Goal: Information Seeking & Learning: Learn about a topic

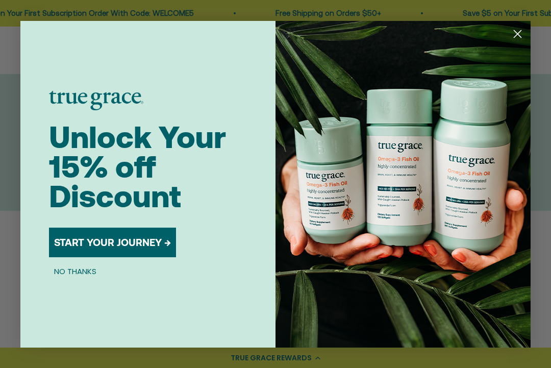
click at [518, 34] on icon "Close dialog" at bounding box center [518, 33] width 7 height 7
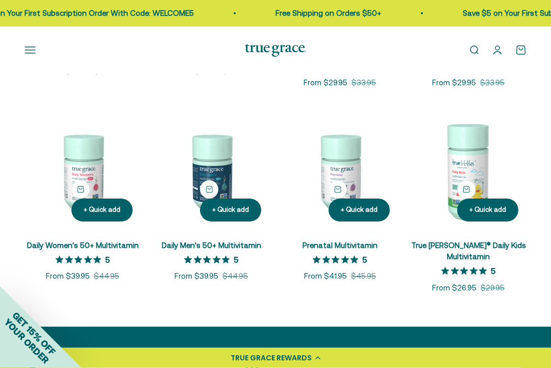
scroll to position [335, 0]
click at [88, 173] on img at bounding box center [83, 171] width 116 height 116
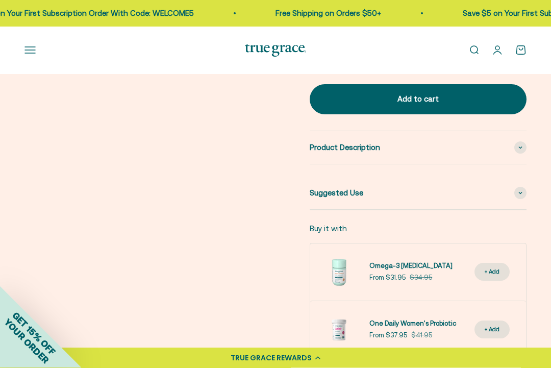
scroll to position [513, 0]
click at [525, 142] on span at bounding box center [521, 147] width 12 height 12
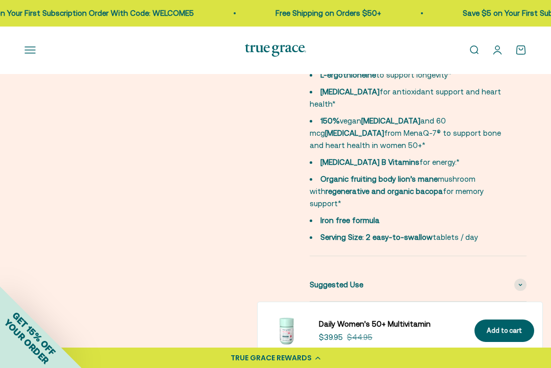
scroll to position [639, 0]
click at [524, 278] on span at bounding box center [521, 284] width 12 height 12
click at [525, 278] on span at bounding box center [521, 284] width 12 height 12
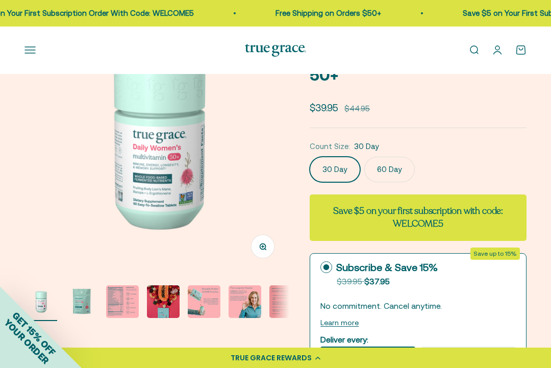
scroll to position [90, 0]
click at [126, 303] on img "Go to item 3" at bounding box center [122, 302] width 33 height 33
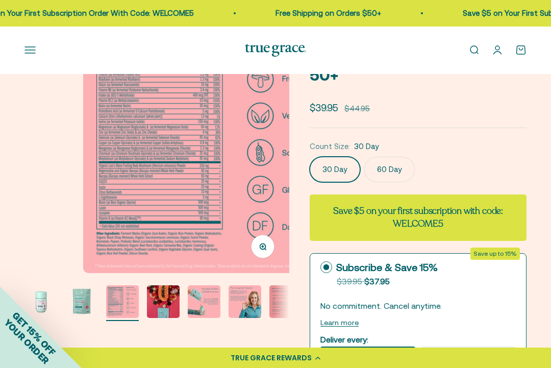
scroll to position [0, 542]
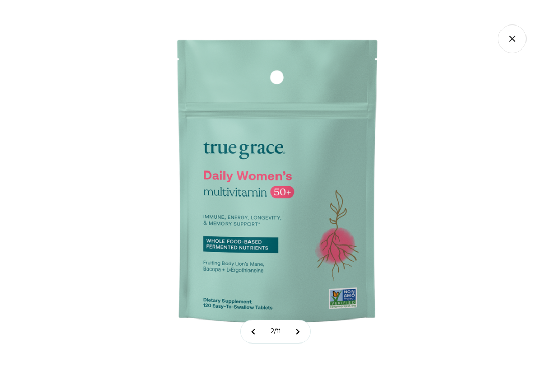
click at [392, 259] on img at bounding box center [276, 184] width 368 height 368
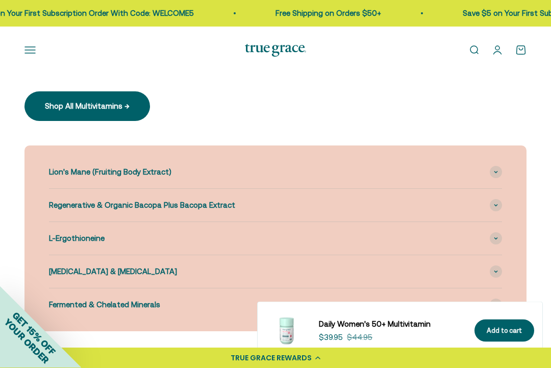
scroll to position [1318, 0]
click at [502, 156] on div "Lion's Mane (Fruiting Body Extract)" at bounding box center [275, 172] width 453 height 33
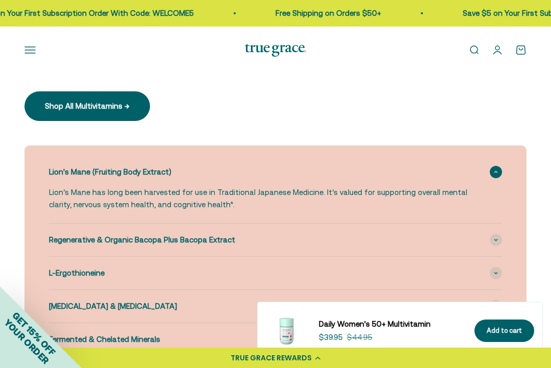
click at [501, 166] on span at bounding box center [496, 172] width 12 height 12
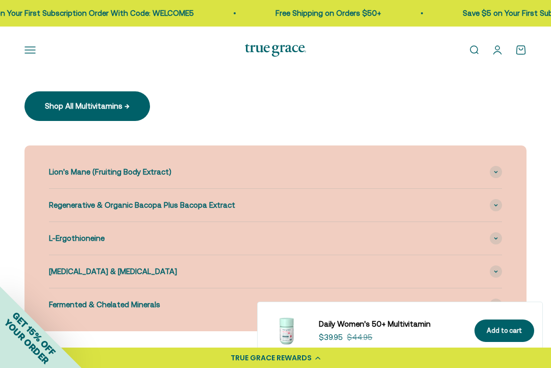
click at [502, 189] on div "Regenerative & Organic Bacopa Plus Bacopa Extract" at bounding box center [275, 205] width 453 height 33
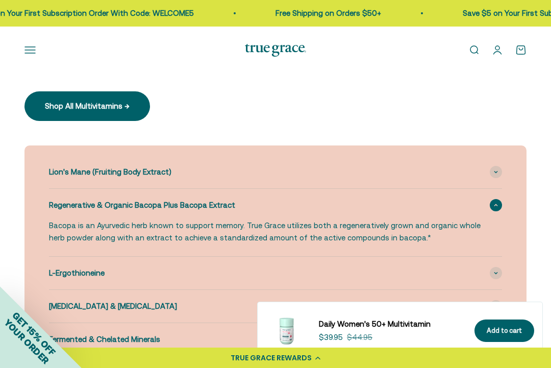
click at [499, 199] on span at bounding box center [496, 205] width 12 height 12
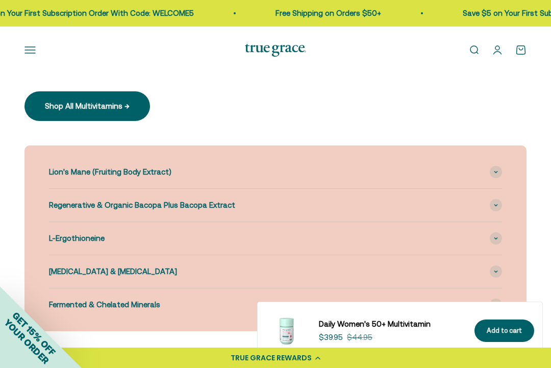
click at [500, 232] on span at bounding box center [496, 238] width 12 height 12
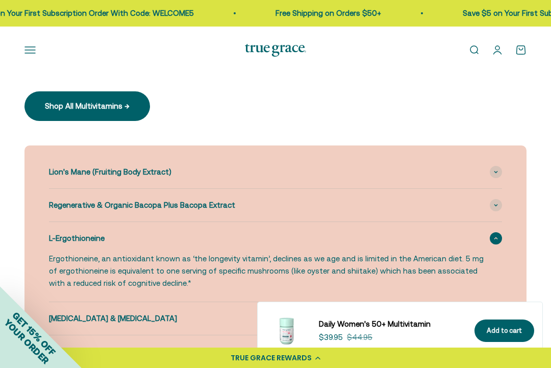
click at [498, 237] on icon at bounding box center [496, 238] width 4 height 3
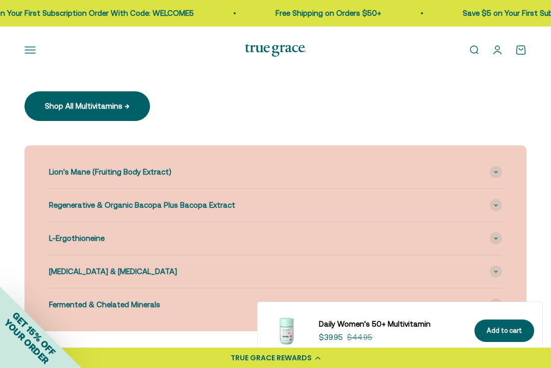
click at [500, 265] on span at bounding box center [496, 271] width 12 height 12
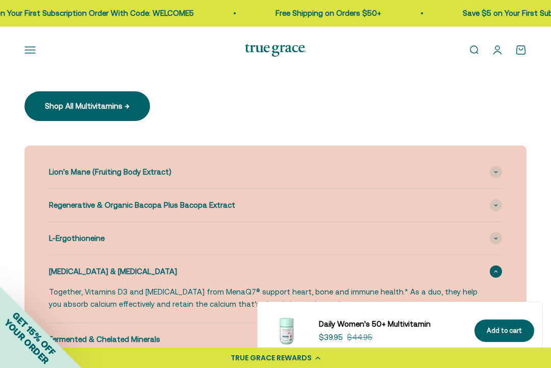
click at [499, 265] on span at bounding box center [496, 271] width 12 height 12
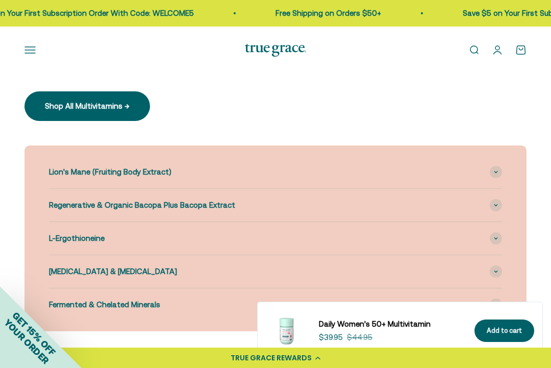
click at [496, 303] on icon at bounding box center [496, 304] width 4 height 3
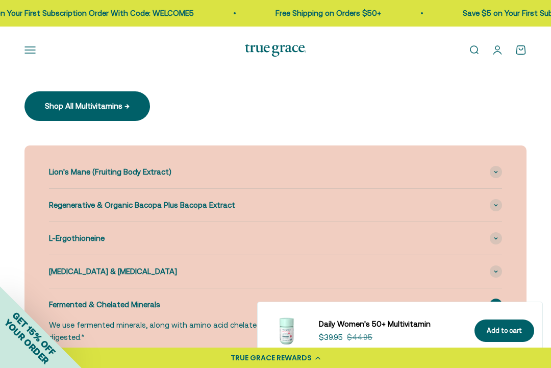
click at [501, 299] on span at bounding box center [496, 305] width 12 height 12
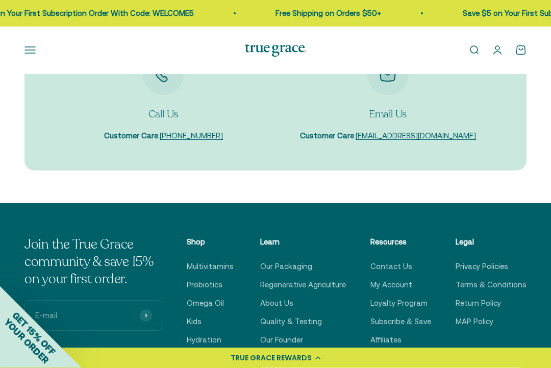
scroll to position [3664, 0]
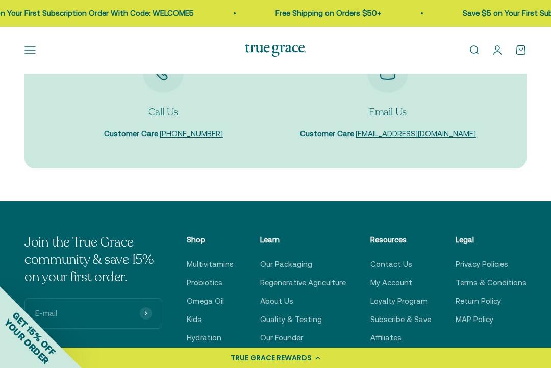
click at [222, 277] on link "Probiotics" at bounding box center [205, 283] width 36 height 12
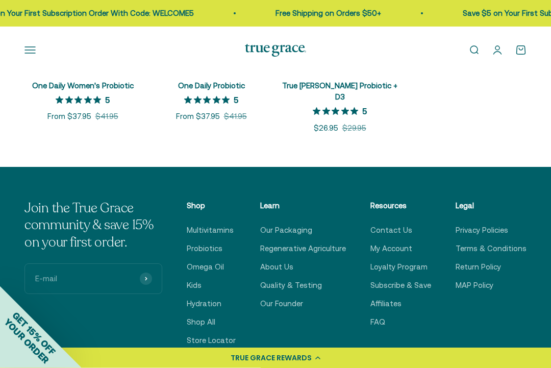
scroll to position [302, 0]
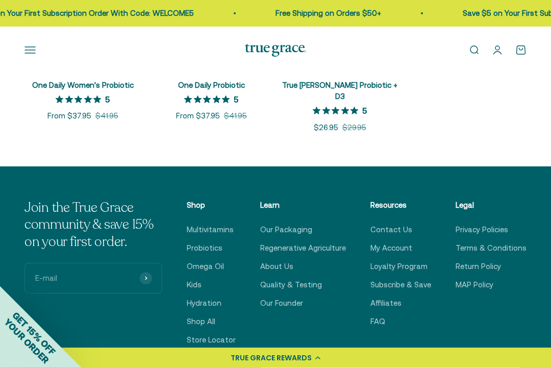
click at [222, 261] on link "Omega Oil" at bounding box center [205, 267] width 37 height 12
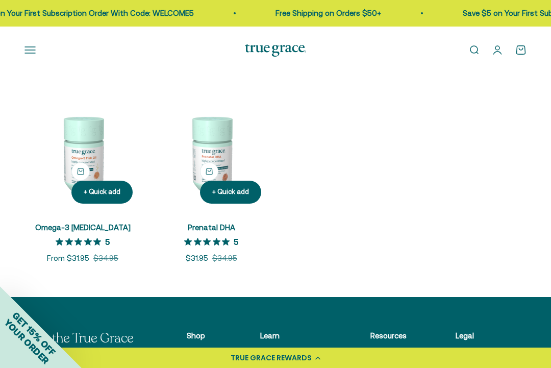
scroll to position [166, 0]
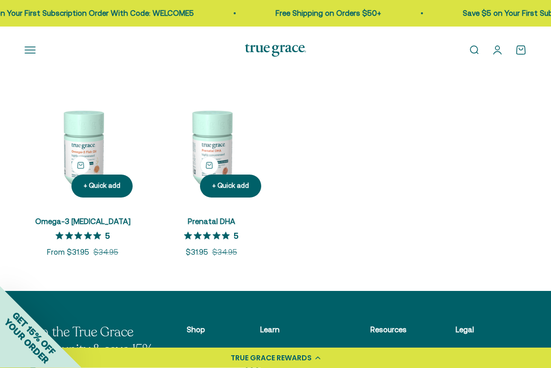
click at [83, 172] on img at bounding box center [83, 148] width 116 height 116
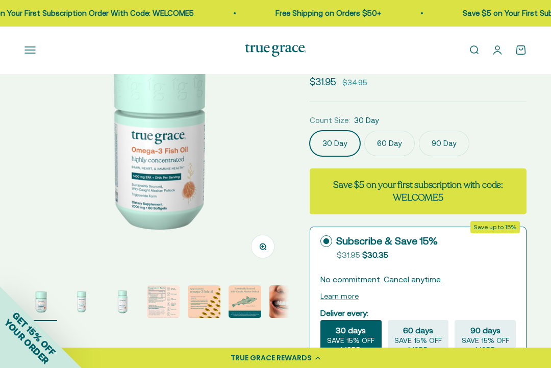
scroll to position [97, 0]
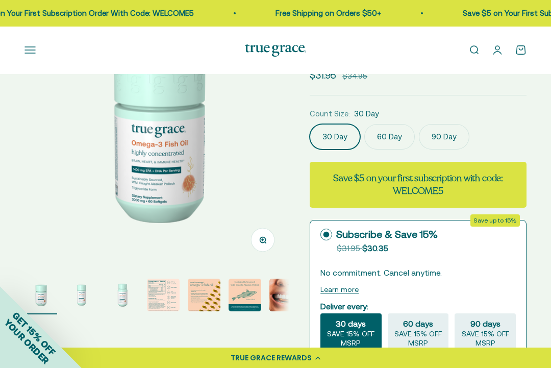
click at [169, 294] on img "Go to item 4" at bounding box center [163, 295] width 33 height 33
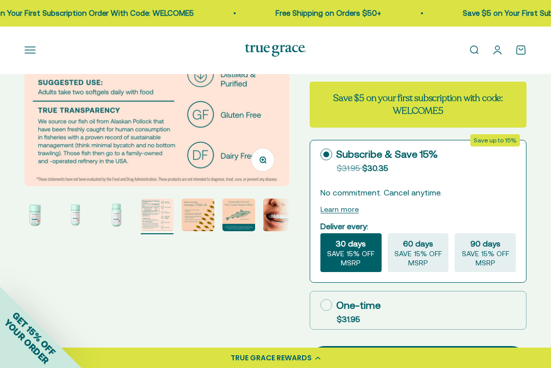
scroll to position [176, 0]
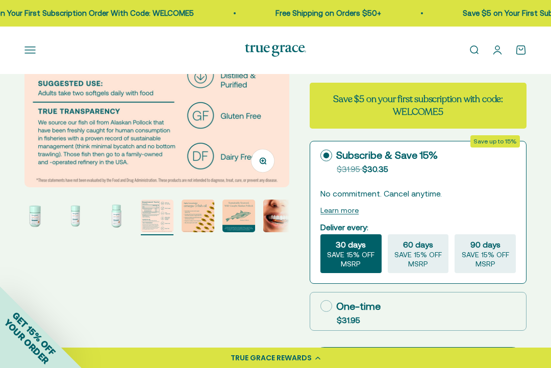
click at [243, 222] on img "Go to item 6" at bounding box center [239, 216] width 33 height 33
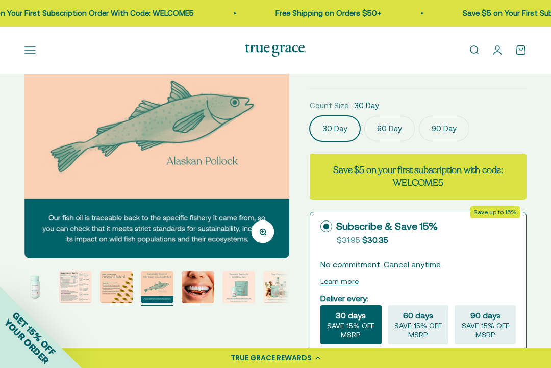
scroll to position [104, 0]
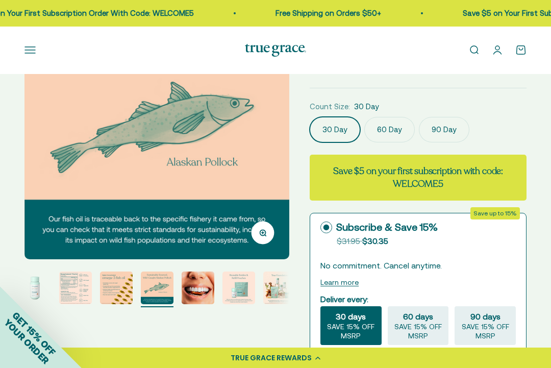
click at [245, 289] on img "Go to item 8" at bounding box center [239, 288] width 33 height 33
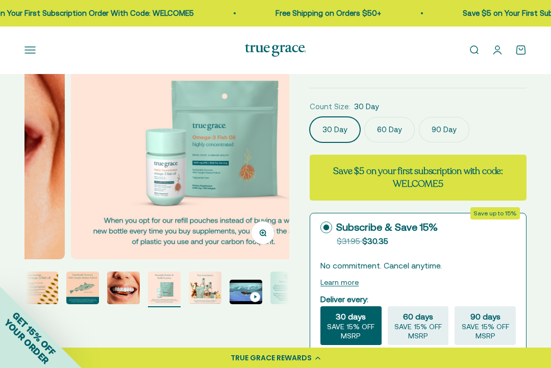
scroll to position [0, 1898]
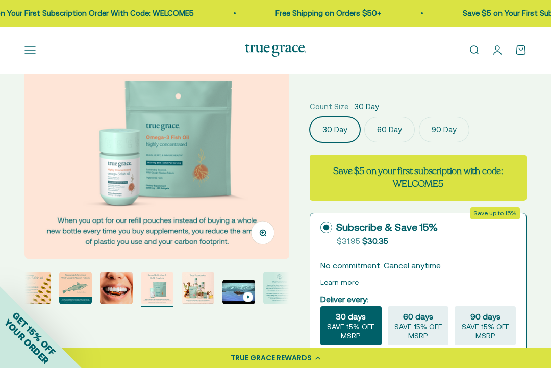
click at [241, 293] on img "Go to item 10" at bounding box center [239, 292] width 33 height 25
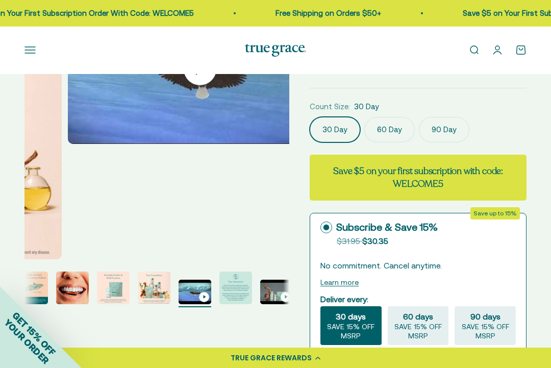
scroll to position [0, 2440]
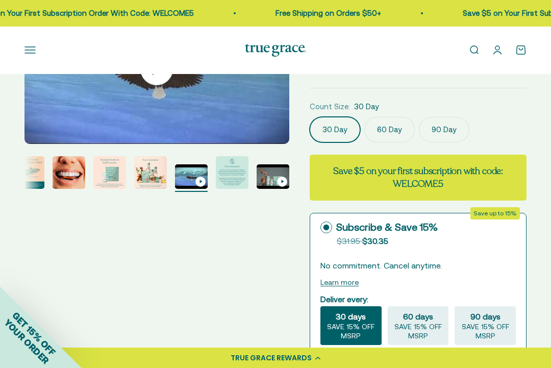
click at [163, 177] on img "Go to item 9" at bounding box center [150, 172] width 33 height 33
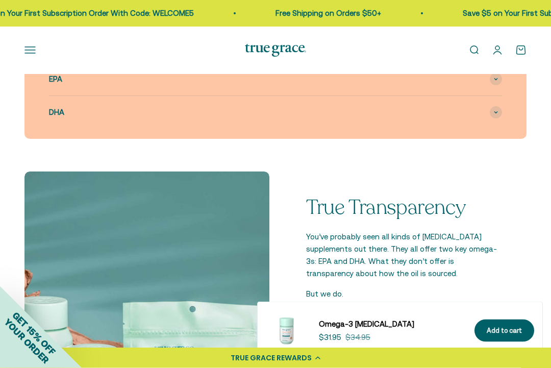
scroll to position [1146, 0]
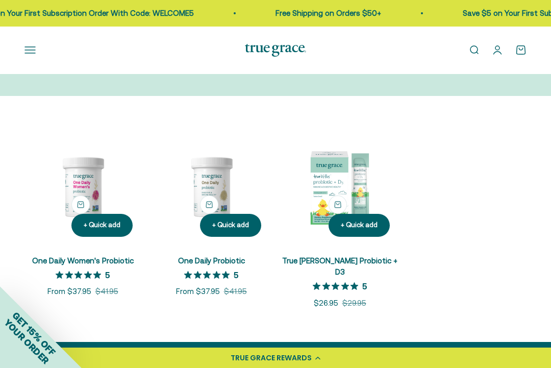
scroll to position [127, 0]
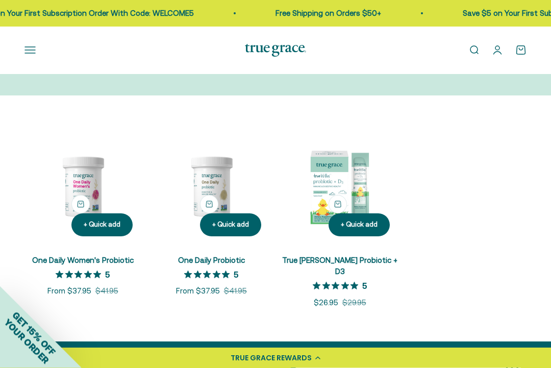
click at [81, 195] on img at bounding box center [83, 187] width 116 height 116
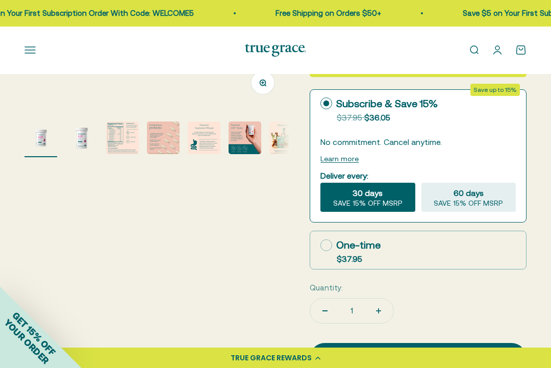
scroll to position [255, 0]
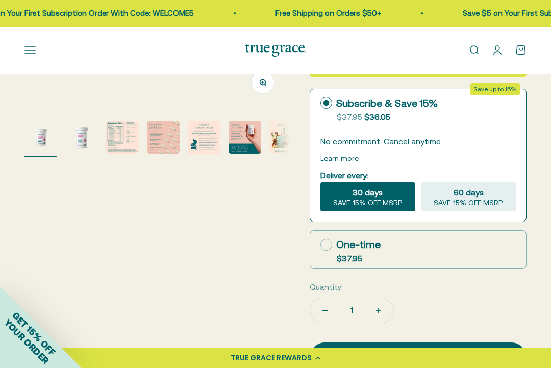
click at [120, 137] on img "Go to item 3" at bounding box center [122, 137] width 33 height 33
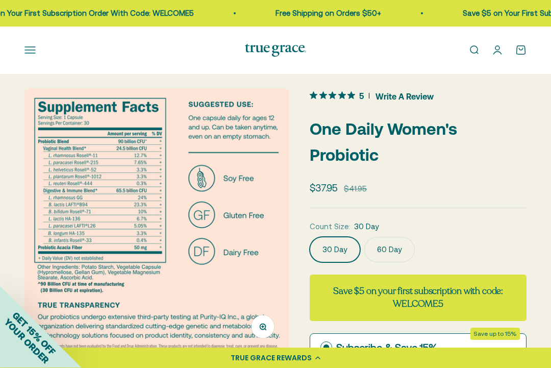
scroll to position [0, 0]
